Goal: Purchase product/service

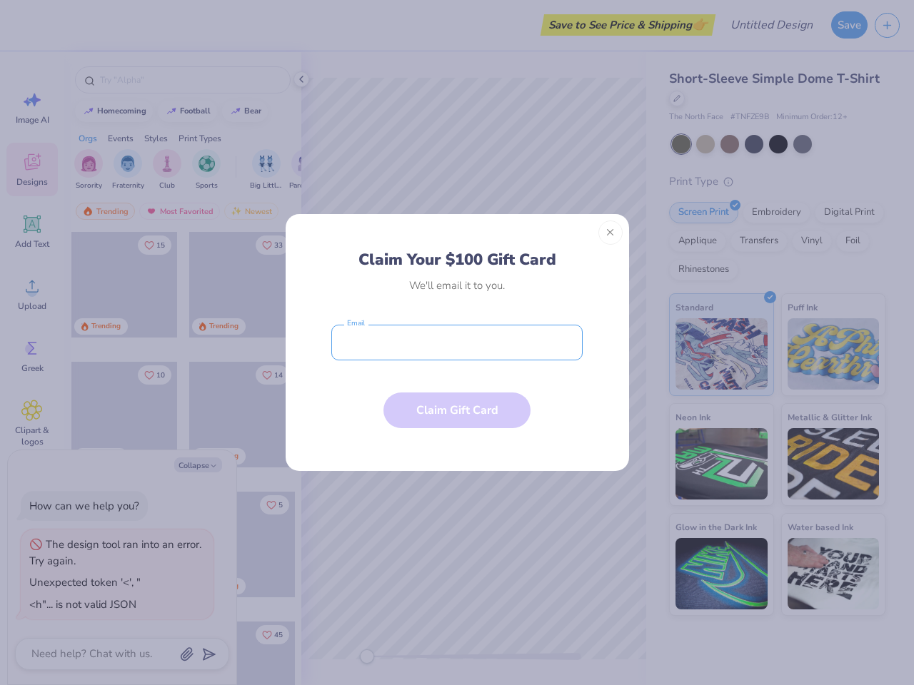
type textarea "x"
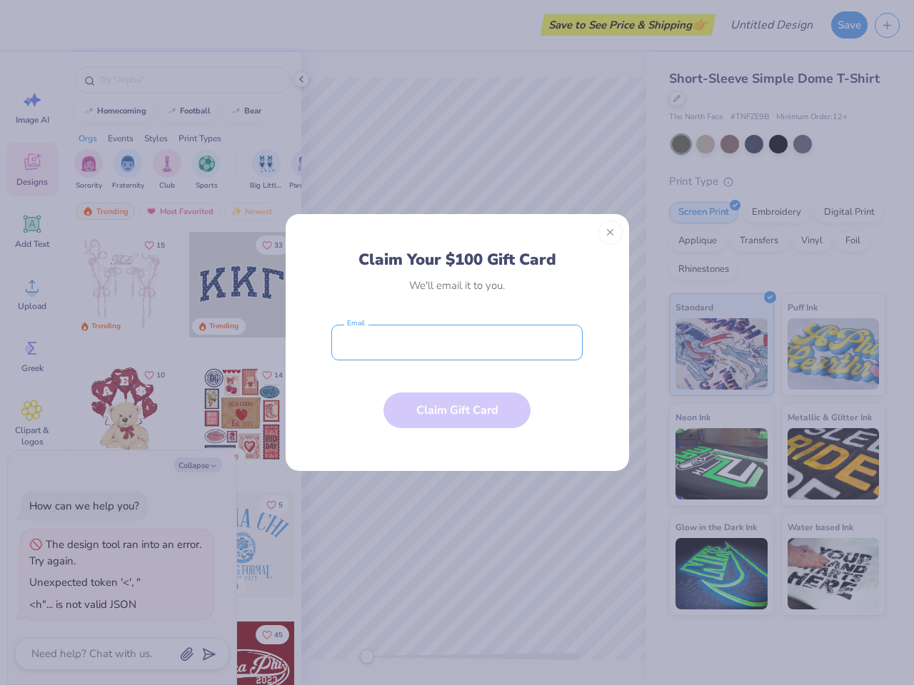
click at [457, 343] on input "email" at bounding box center [456, 343] width 251 height 36
click at [610, 233] on button "Close" at bounding box center [610, 233] width 24 height 24
